Goal: Information Seeking & Learning: Learn about a topic

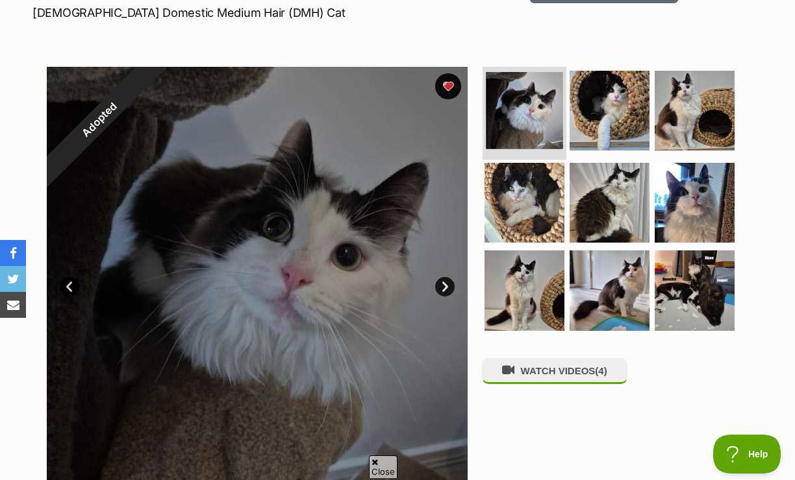
scroll to position [230, 0]
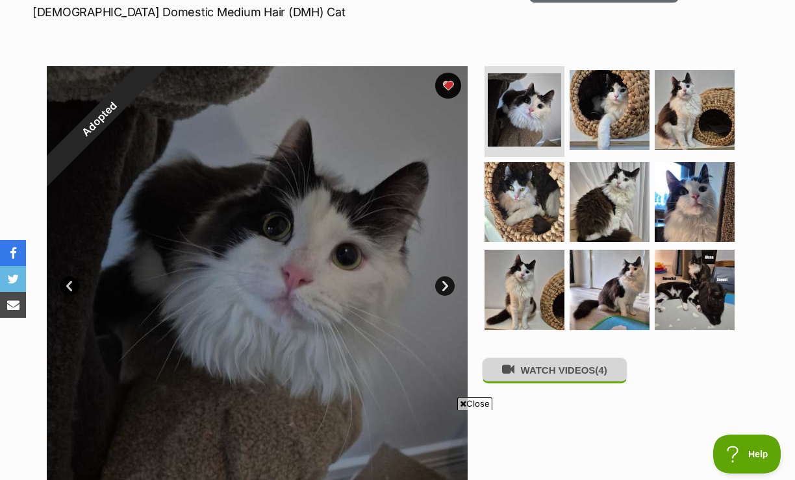
click at [543, 358] on button "WATCH VIDEOS (4)" at bounding box center [554, 370] width 145 height 25
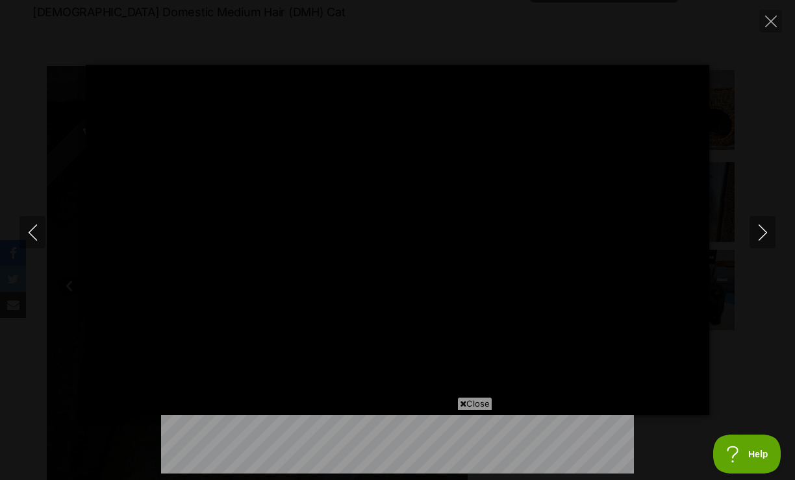
scroll to position [0, 0]
type input "100.00"
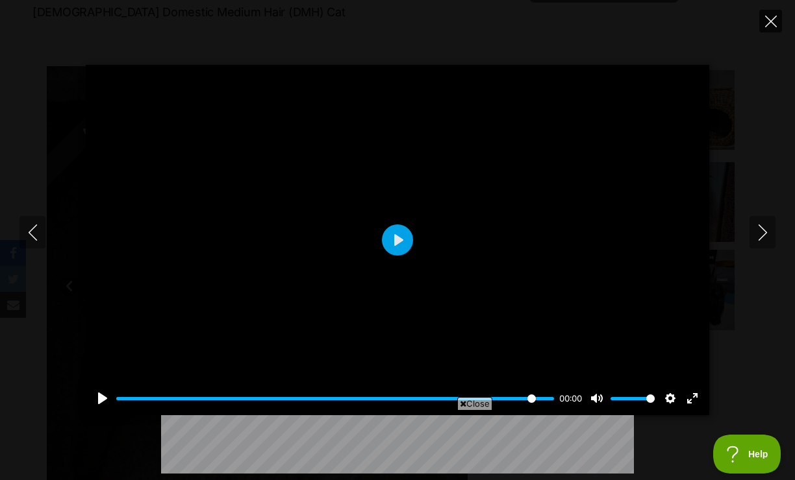
click at [771, 23] on icon "Close" at bounding box center [771, 22] width 12 height 12
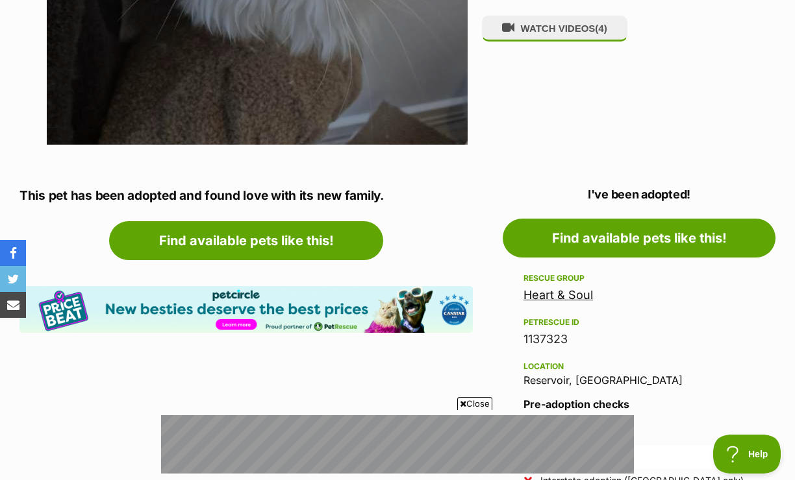
scroll to position [573, 0]
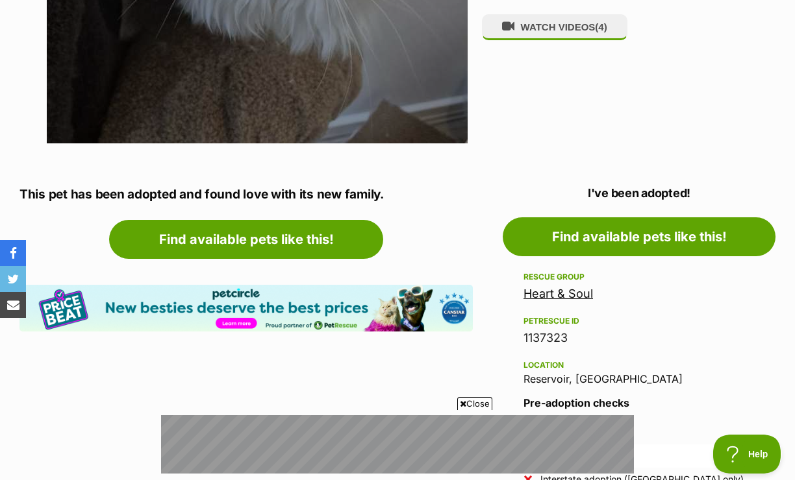
click at [575, 287] on link "Heart & Soul" at bounding box center [557, 294] width 69 height 14
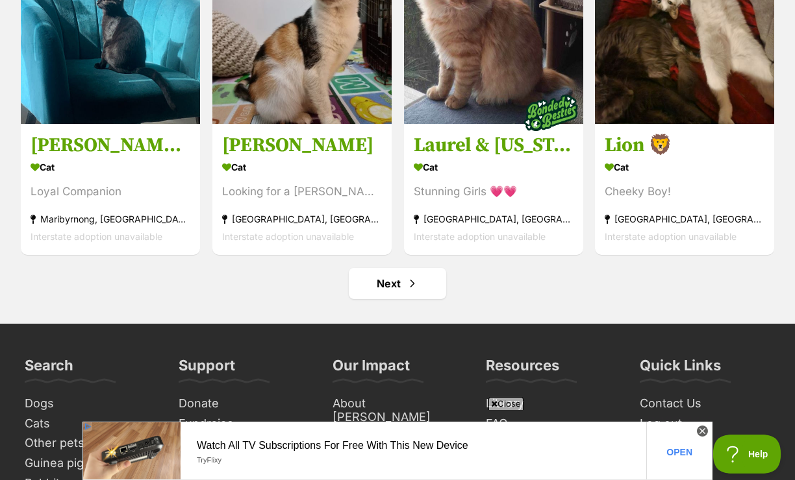
scroll to position [6135, 0]
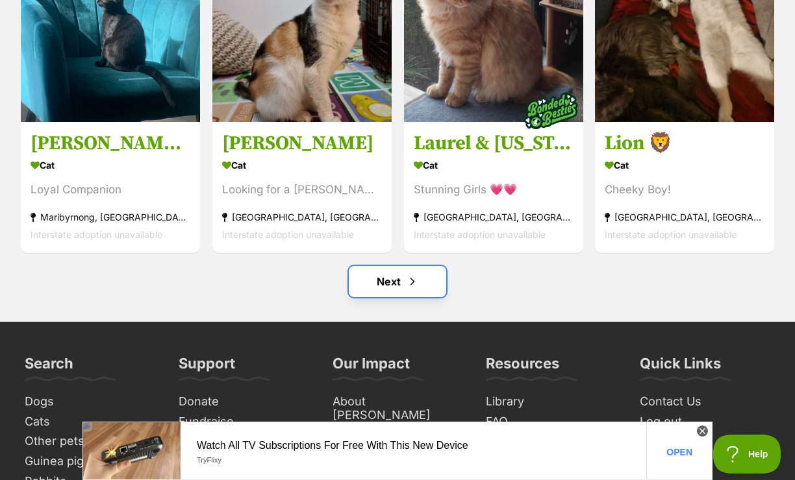
click at [413, 288] on span "Next page" at bounding box center [412, 282] width 13 height 16
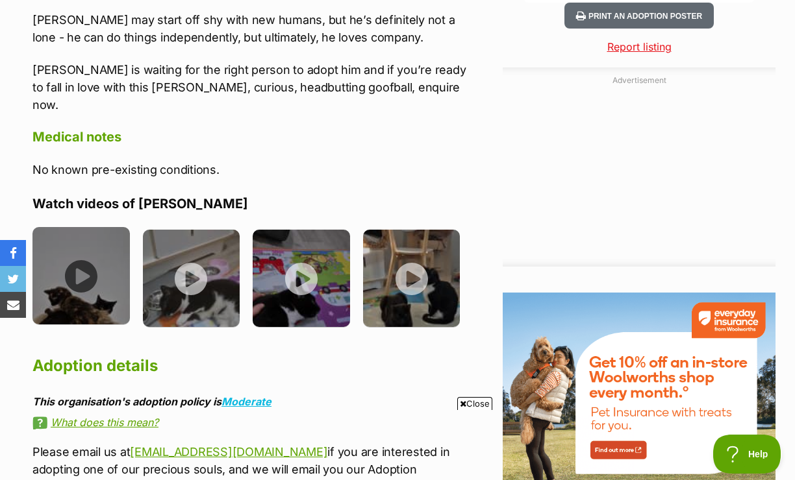
click at [87, 227] on img at bounding box center [80, 275] width 97 height 97
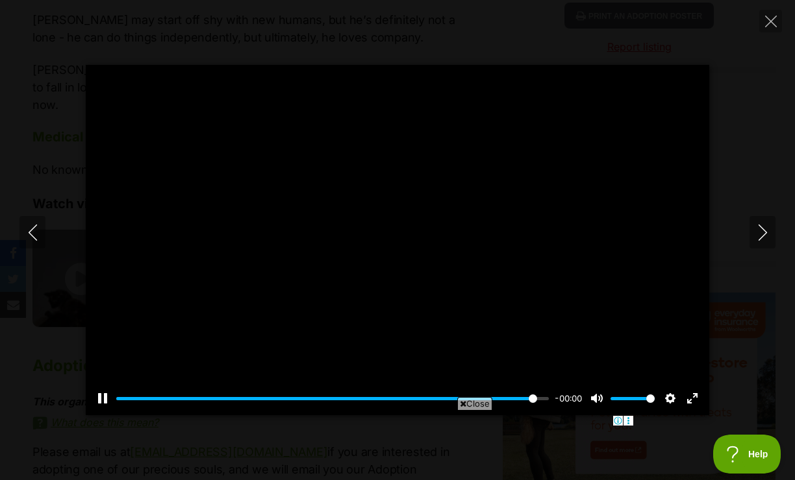
type input "100.00"
click at [758, 236] on icon "Next" at bounding box center [762, 233] width 16 height 16
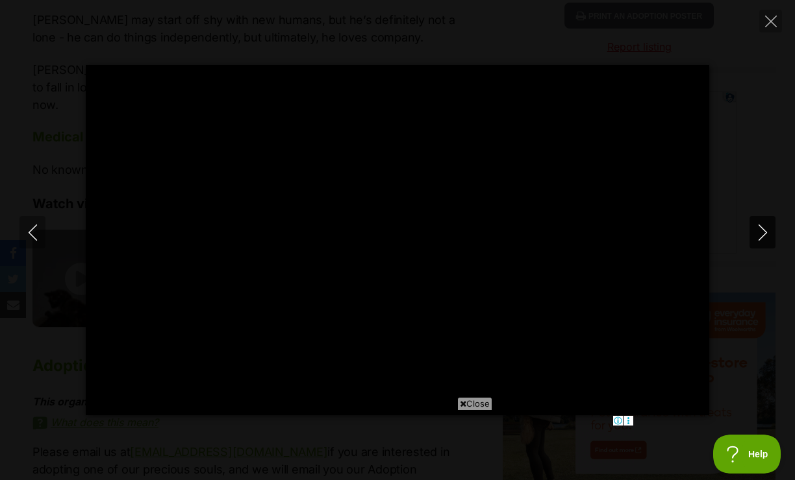
type input "100.00"
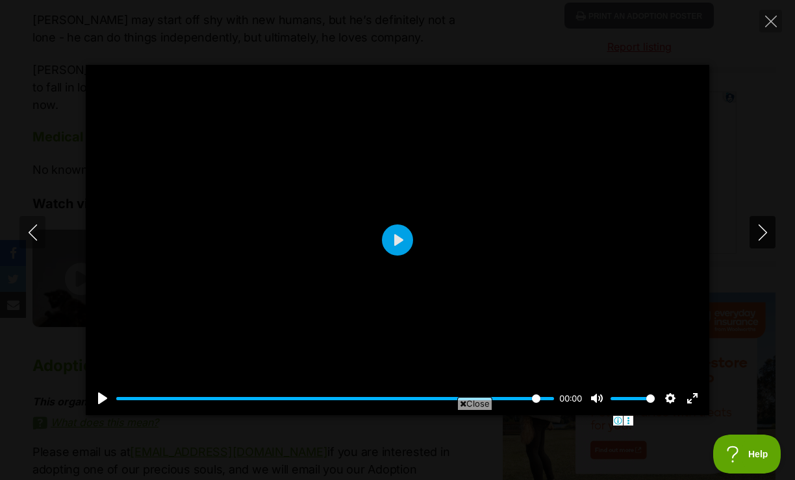
click at [758, 236] on icon "Next" at bounding box center [762, 233] width 16 height 16
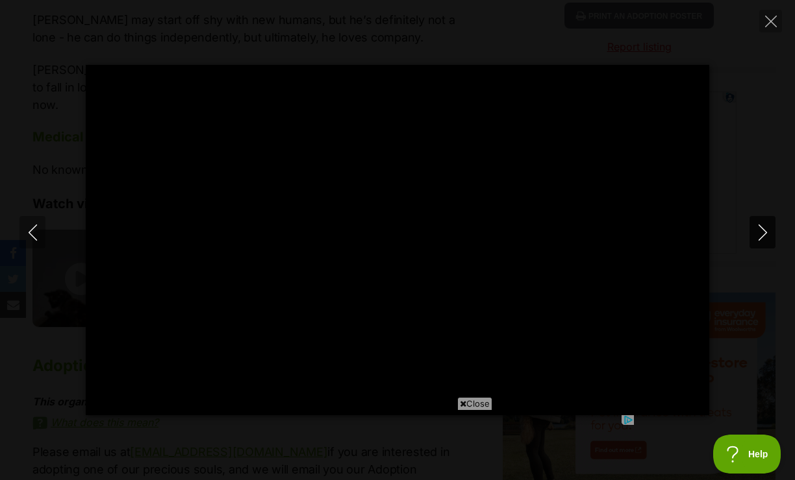
type input "100.00"
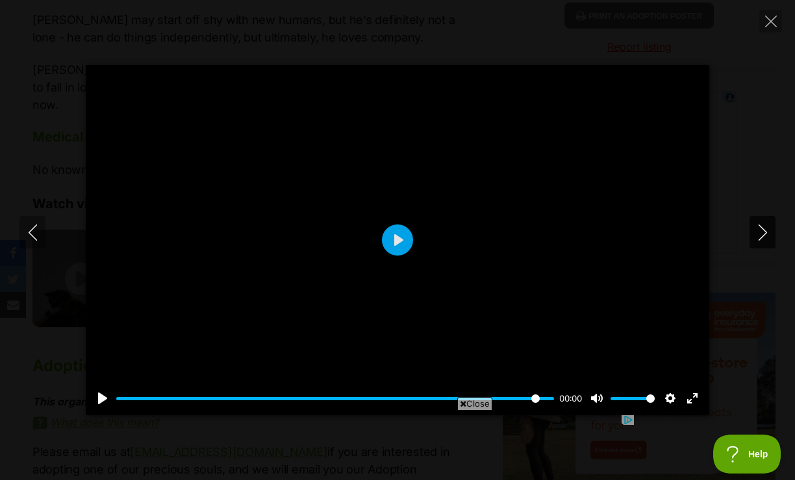
click at [758, 236] on icon "Next" at bounding box center [762, 233] width 16 height 16
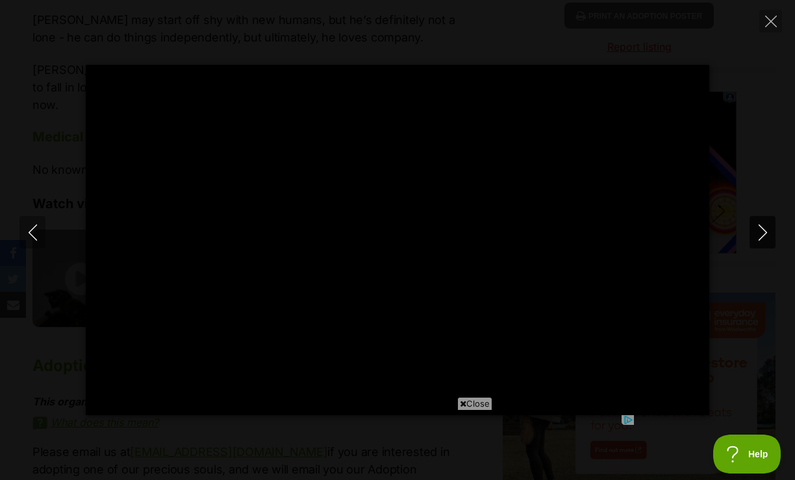
type input "100.00"
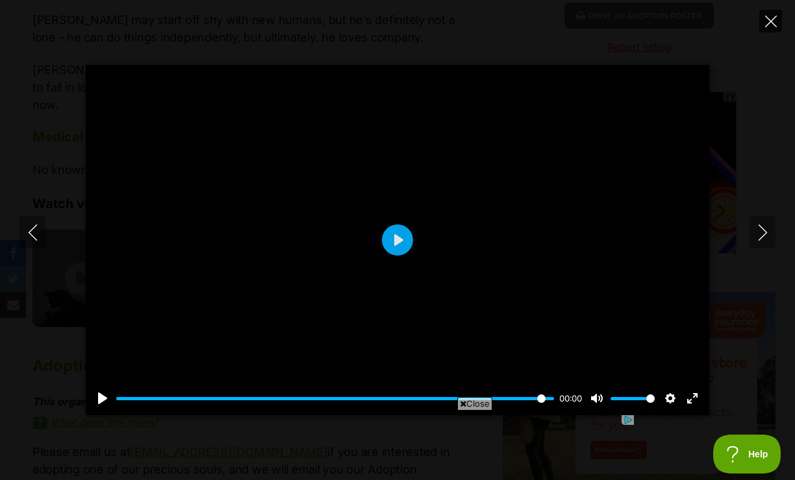
click at [769, 19] on icon "Close" at bounding box center [771, 22] width 12 height 12
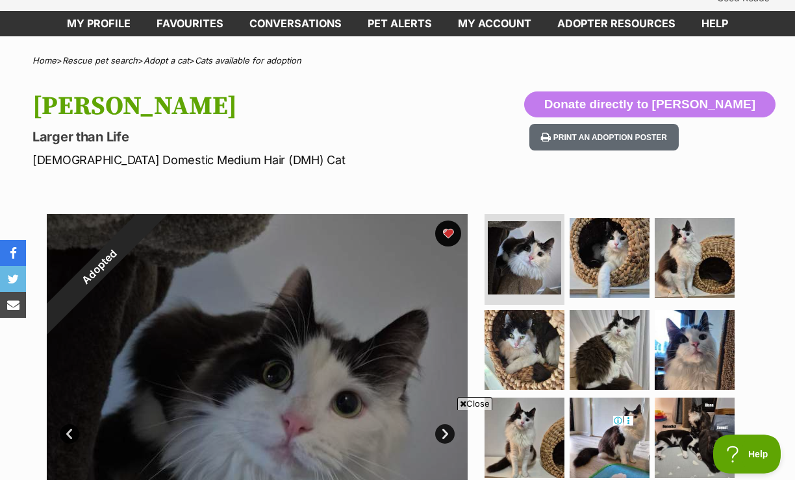
scroll to position [73, 0]
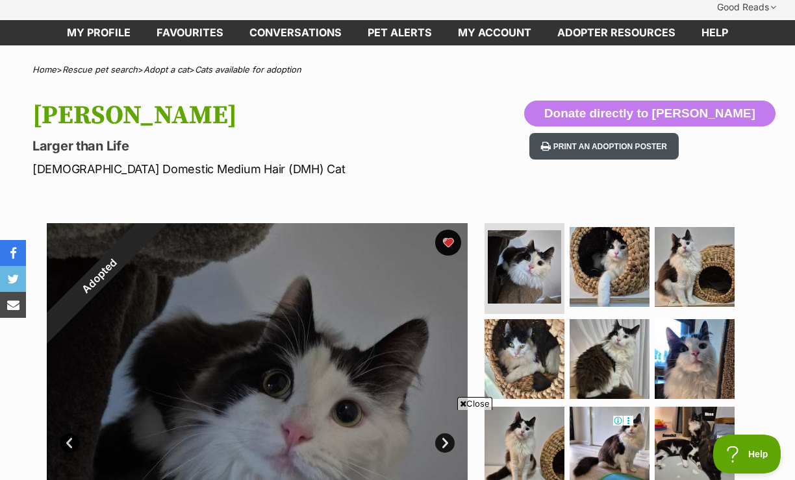
click at [654, 133] on button "Print an adoption poster" at bounding box center [603, 146] width 149 height 27
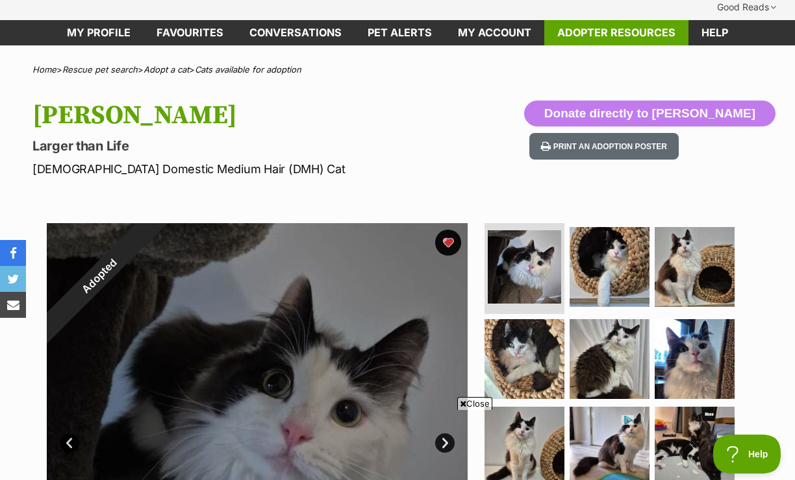
scroll to position [0, 0]
